Goal: Navigation & Orientation: Find specific page/section

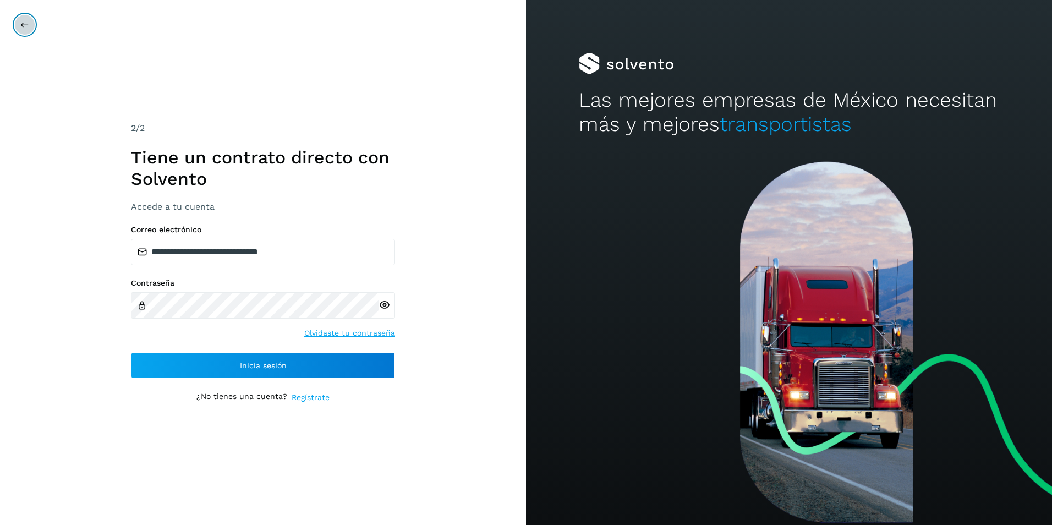
click at [23, 23] on icon at bounding box center [24, 24] width 9 height 9
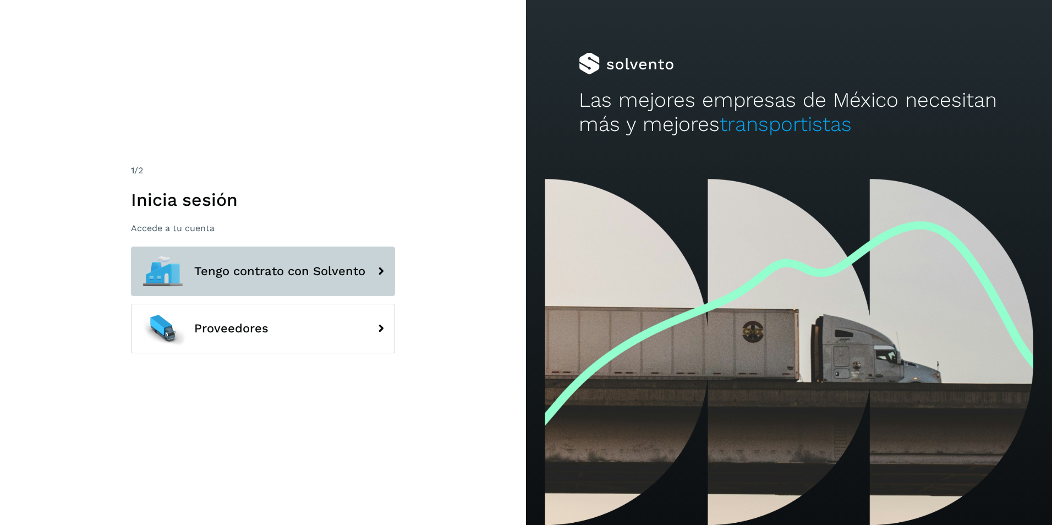
click at [283, 265] on span "Tengo contrato con Solvento" at bounding box center [279, 271] width 171 height 13
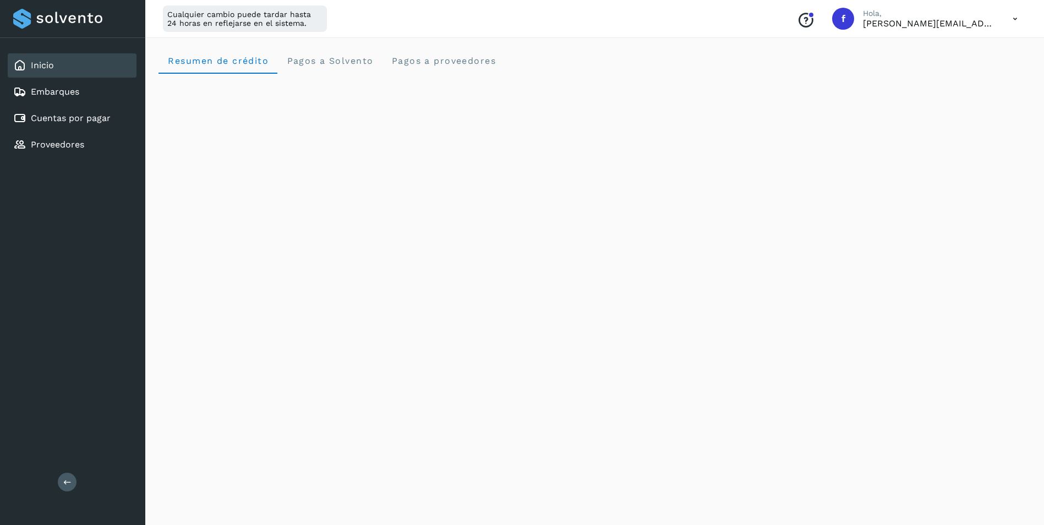
click at [1016, 22] on icon at bounding box center [1015, 19] width 23 height 23
click at [473, 338] on div at bounding box center [522, 262] width 1044 height 525
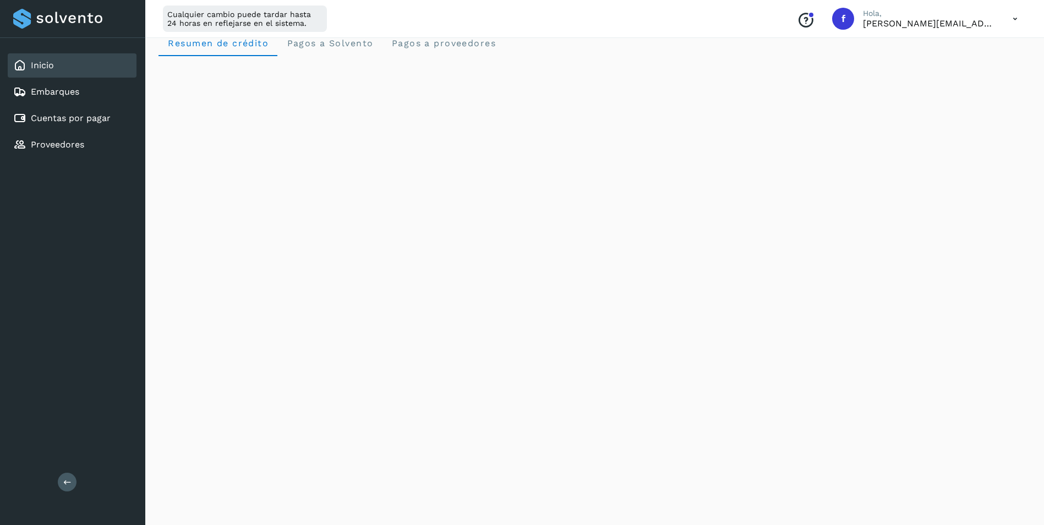
scroll to position [0, 0]
